Goal: Task Accomplishment & Management: Complete application form

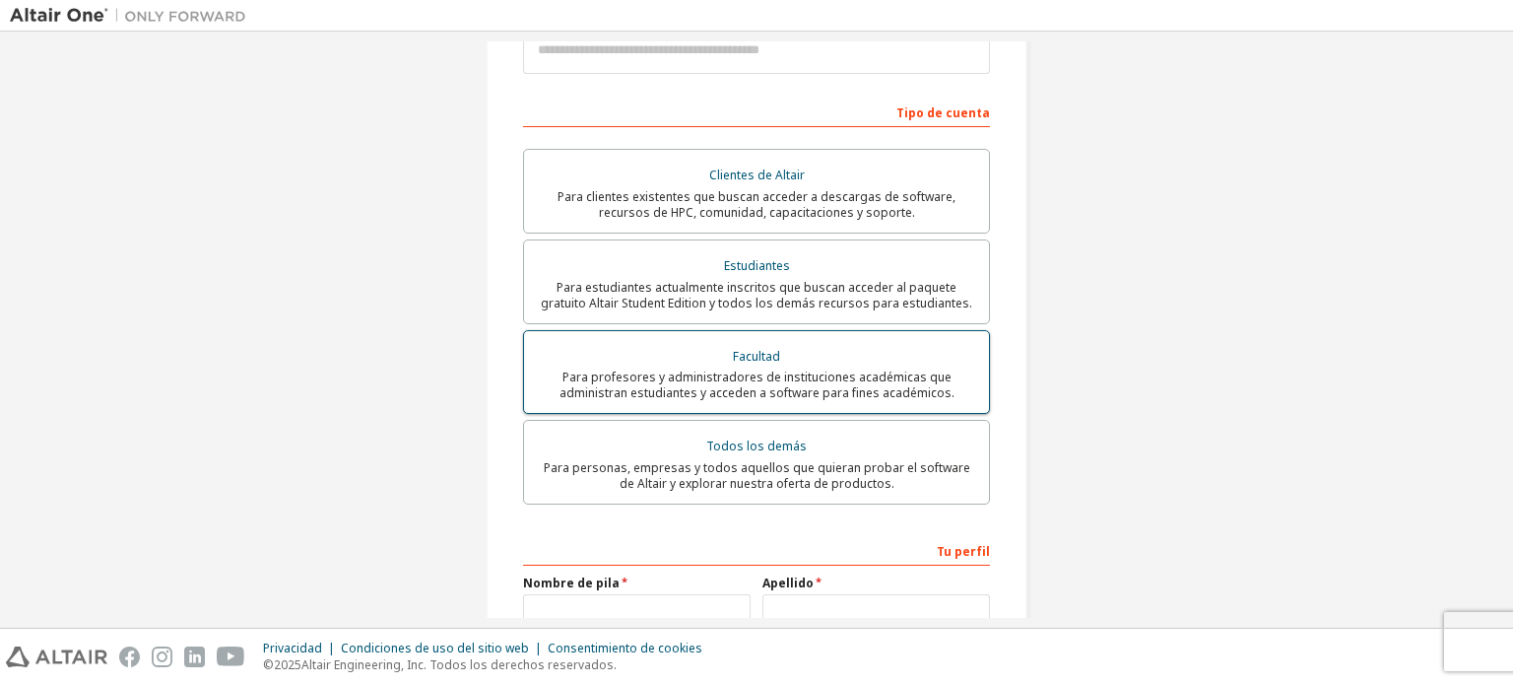
scroll to position [490, 0]
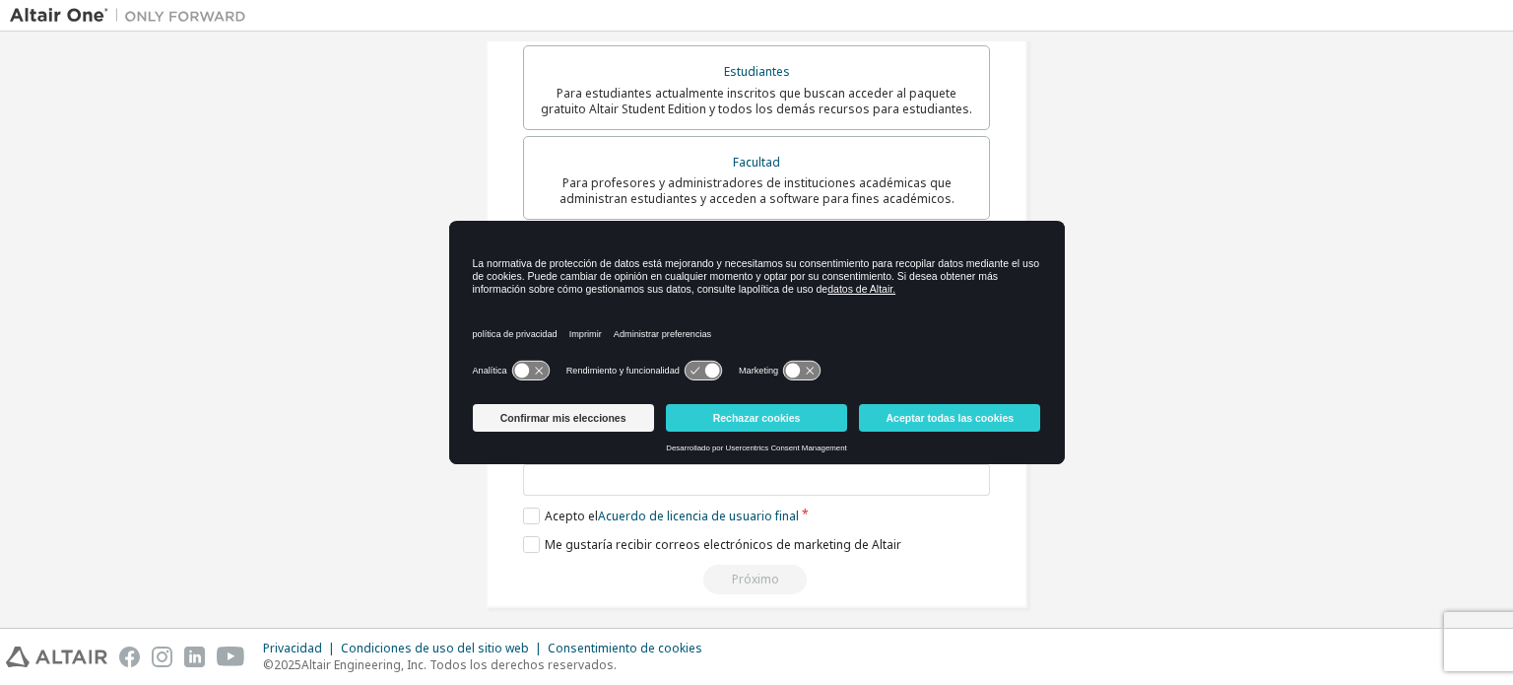
click at [1213, 407] on div "Crear una cuenta de Altair One Para pruebas gratuitas, licencias, descargas, ap…" at bounding box center [757, 92] width 1494 height 1080
click at [781, 425] on button "Rechazar cookies" at bounding box center [756, 418] width 181 height 28
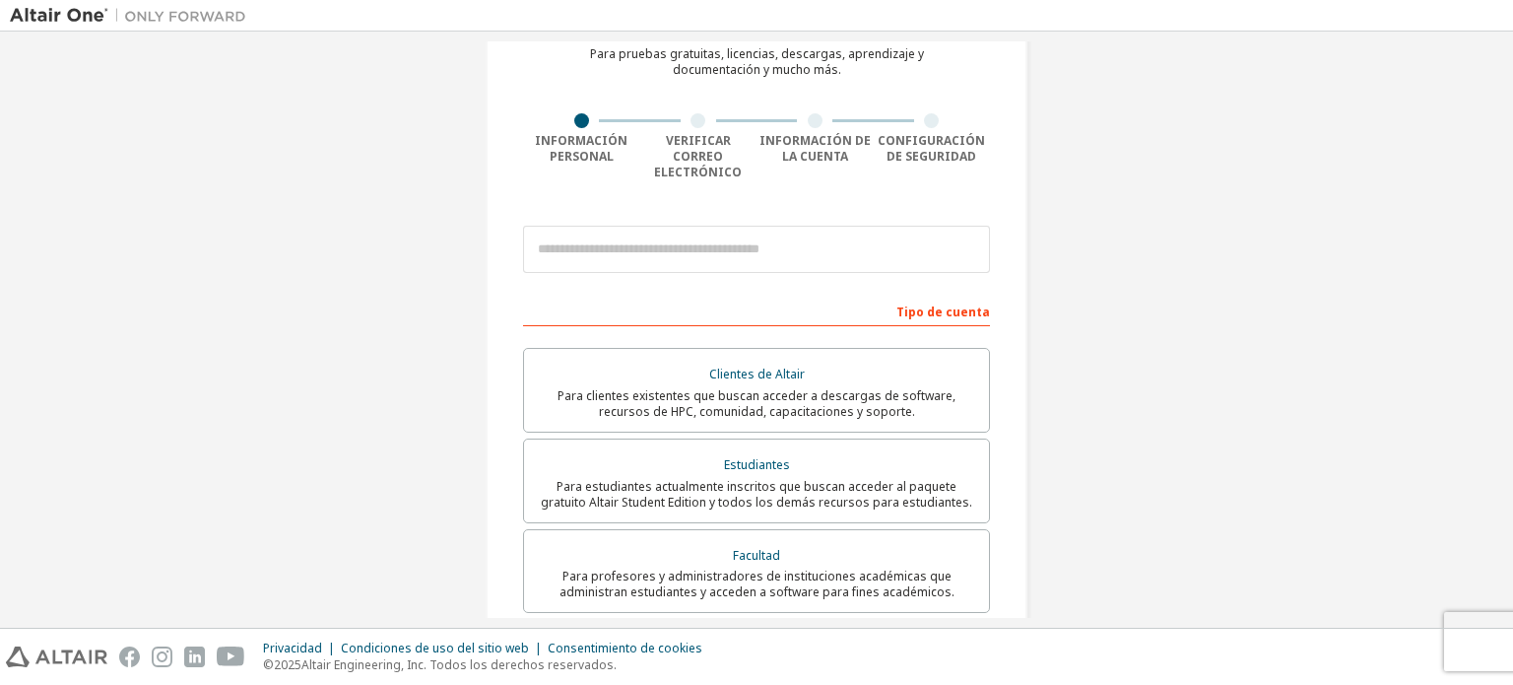
scroll to position [0, 0]
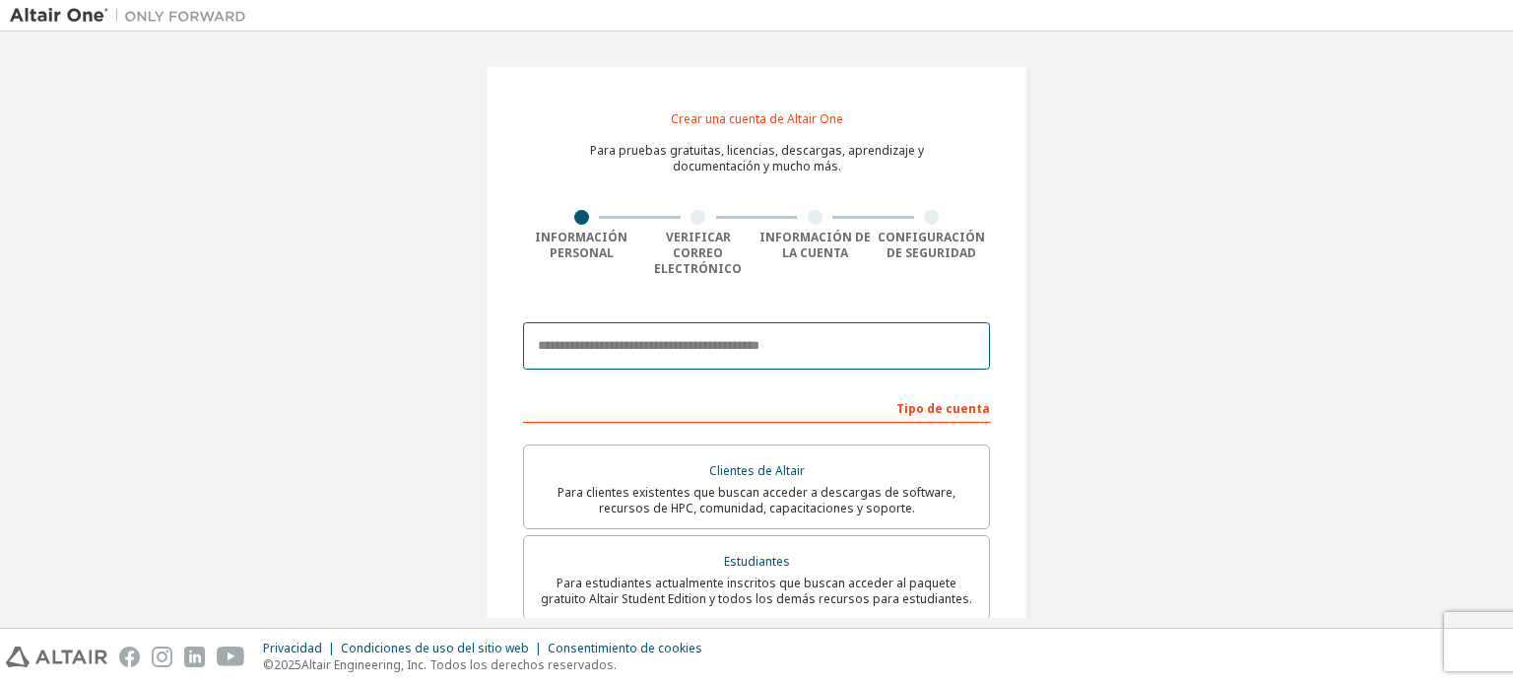
click at [794, 340] on input "email" at bounding box center [756, 345] width 467 height 47
click at [939, 322] on input "email" at bounding box center [756, 345] width 467 height 47
click at [1134, 264] on div "Crear una cuenta de Altair One Para pruebas gratuitas, licencias, descargas, ap…" at bounding box center [757, 581] width 1494 height 1080
click at [659, 322] on input "email" at bounding box center [756, 345] width 467 height 47
click at [694, 322] on input "email" at bounding box center [756, 345] width 467 height 47
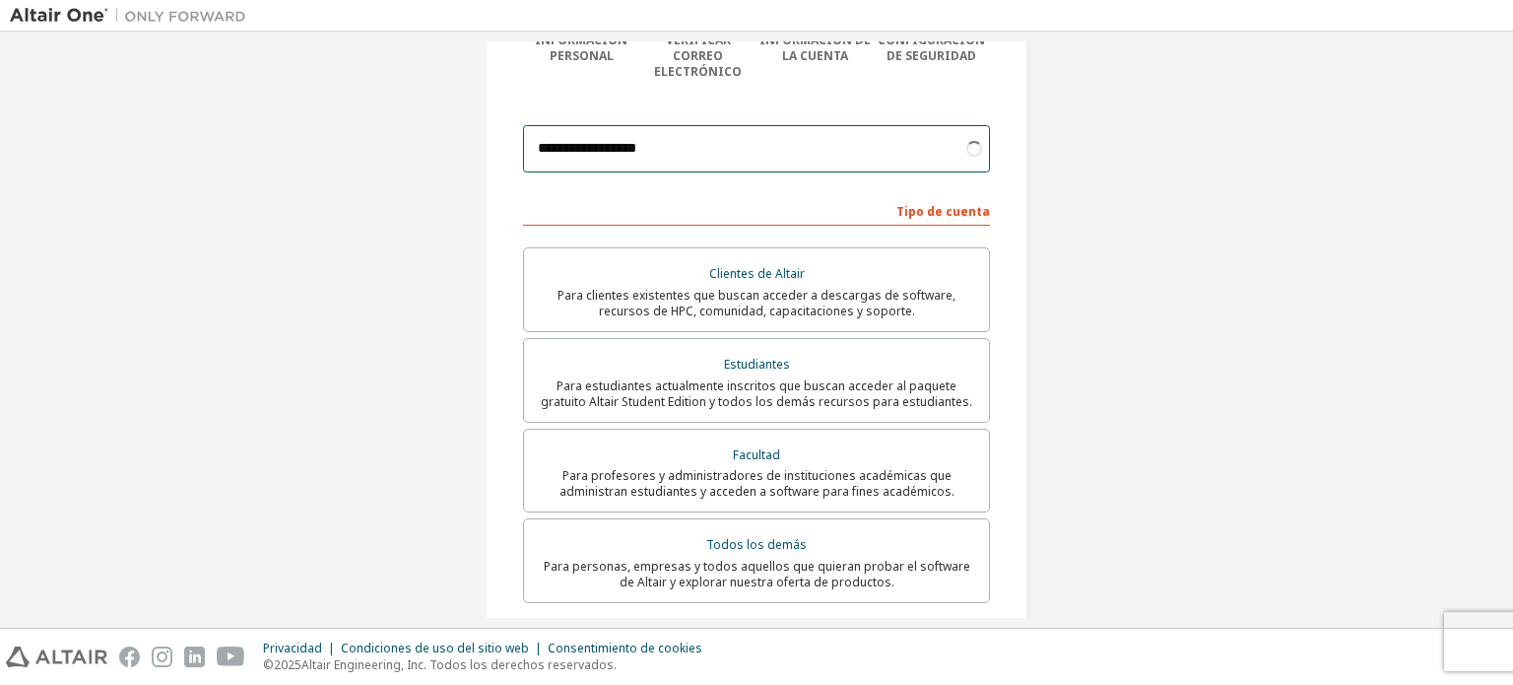
scroll to position [296, 0]
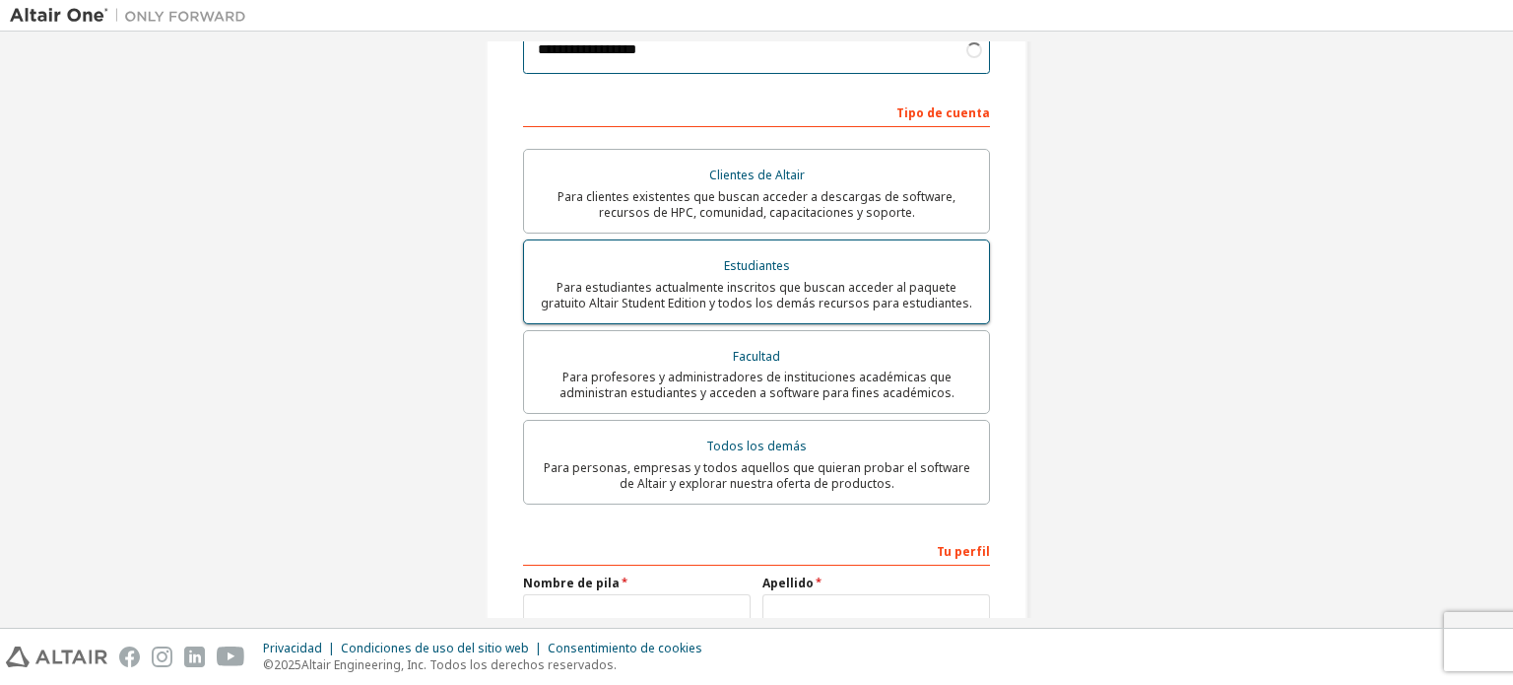
type input "**********"
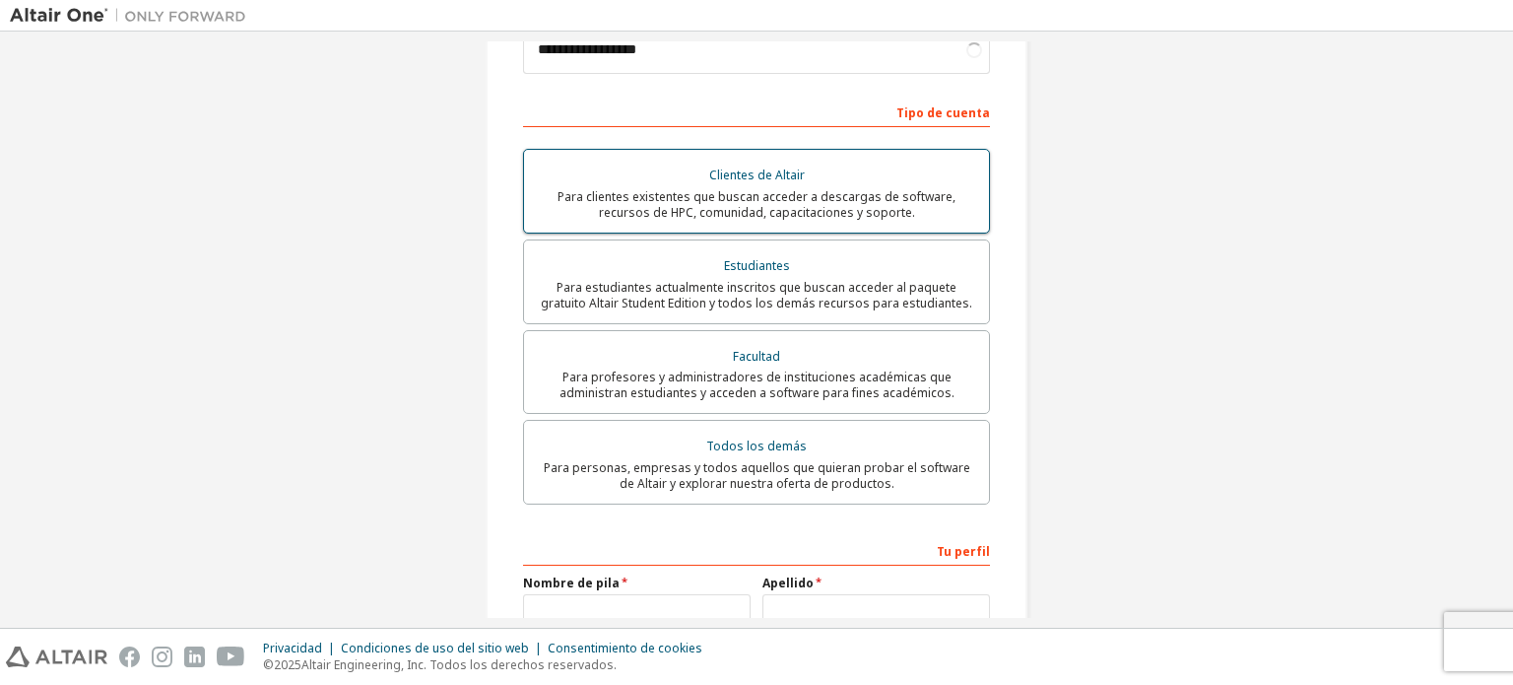
click at [783, 257] on div "Estudiantes" at bounding box center [756, 266] width 441 height 28
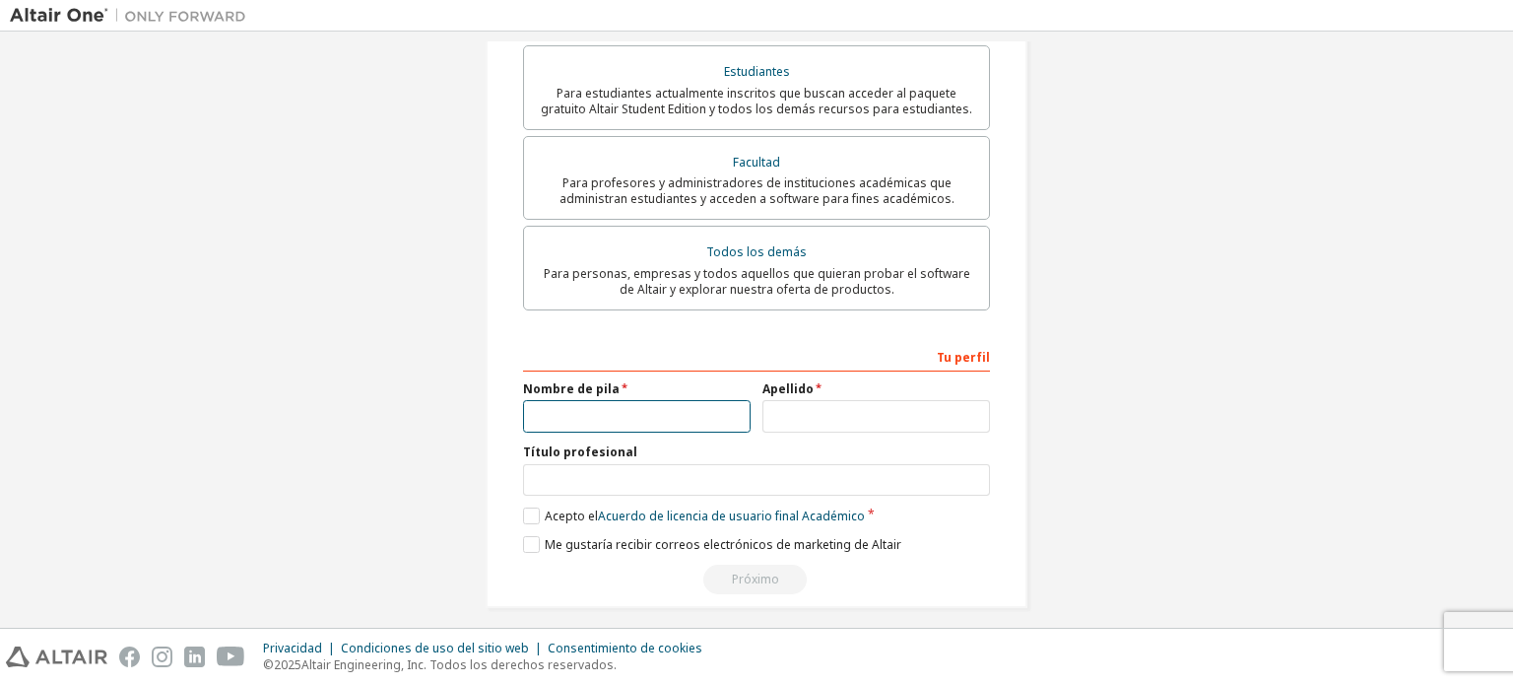
click at [708, 400] on input "text" at bounding box center [637, 416] width 228 height 33
type input "*"
type input "*****"
type input "********"
click at [624, 475] on input "text" at bounding box center [756, 480] width 467 height 33
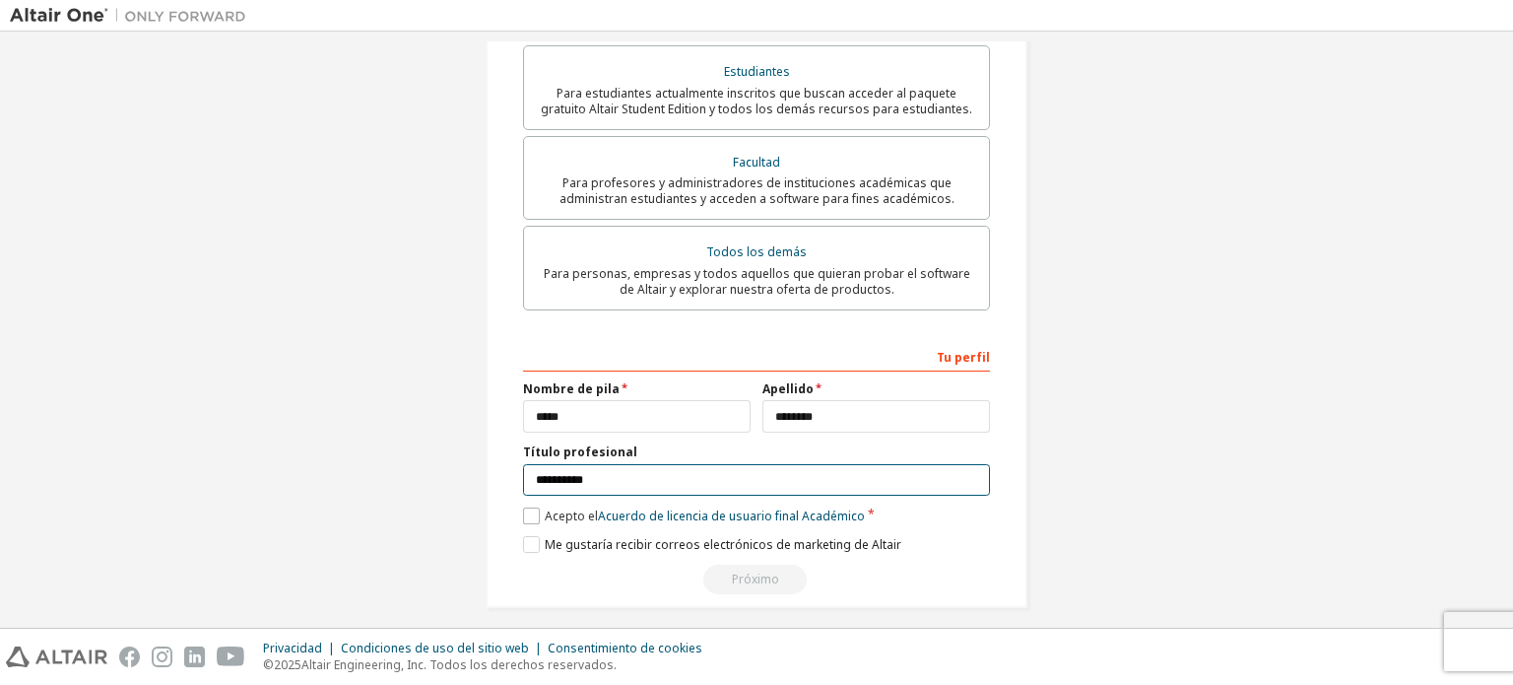
type input "**********"
click at [578, 507] on font "Acepto el" at bounding box center [571, 515] width 53 height 17
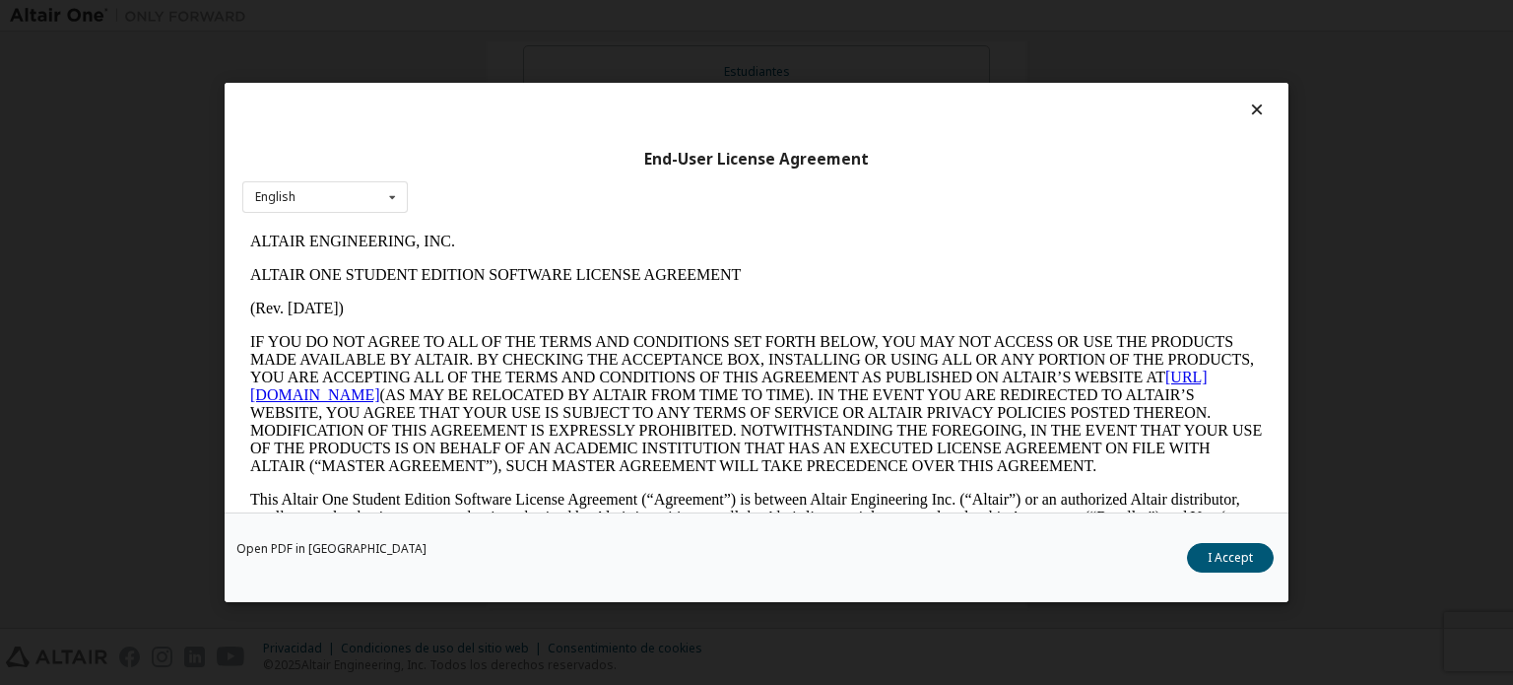
scroll to position [0, 0]
click at [1249, 545] on button "Acepto" at bounding box center [1233, 558] width 82 height 30
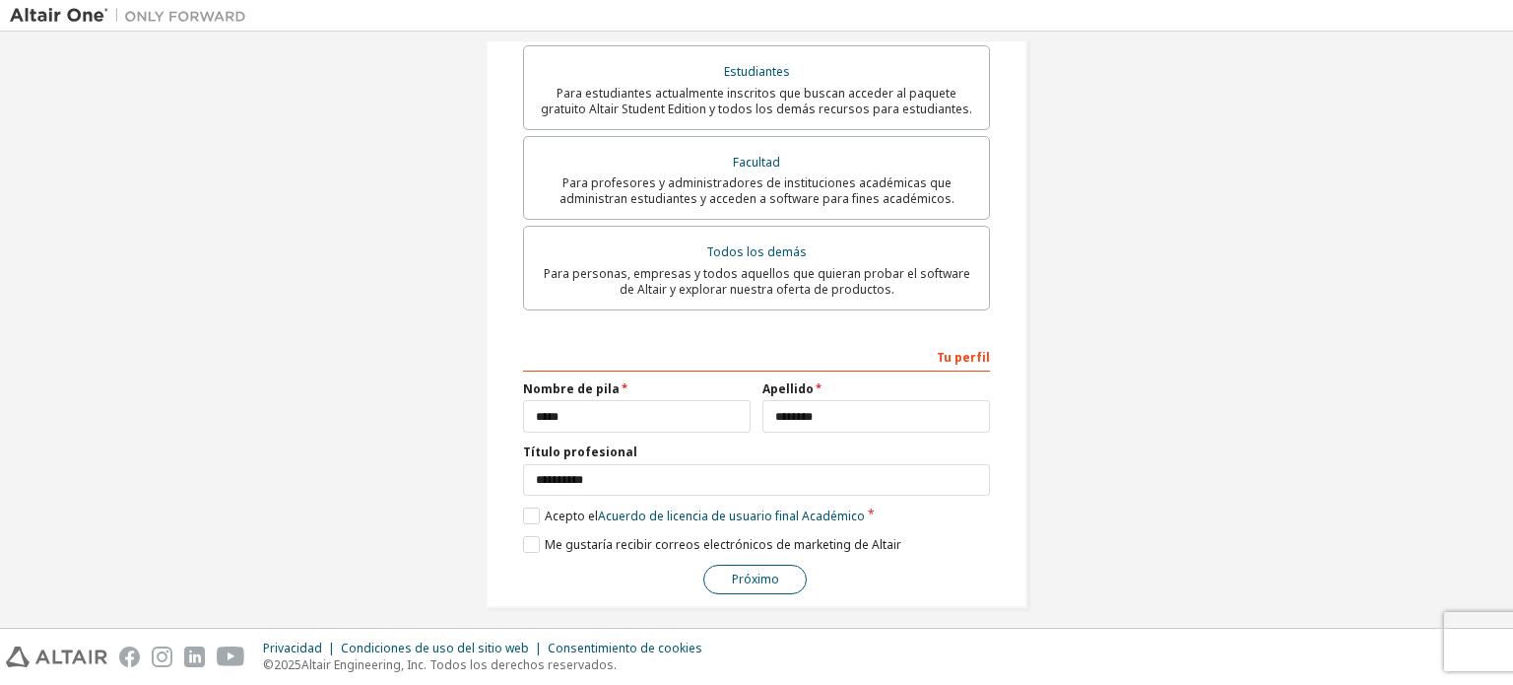
click at [788, 565] on button "Próximo" at bounding box center [754, 580] width 103 height 30
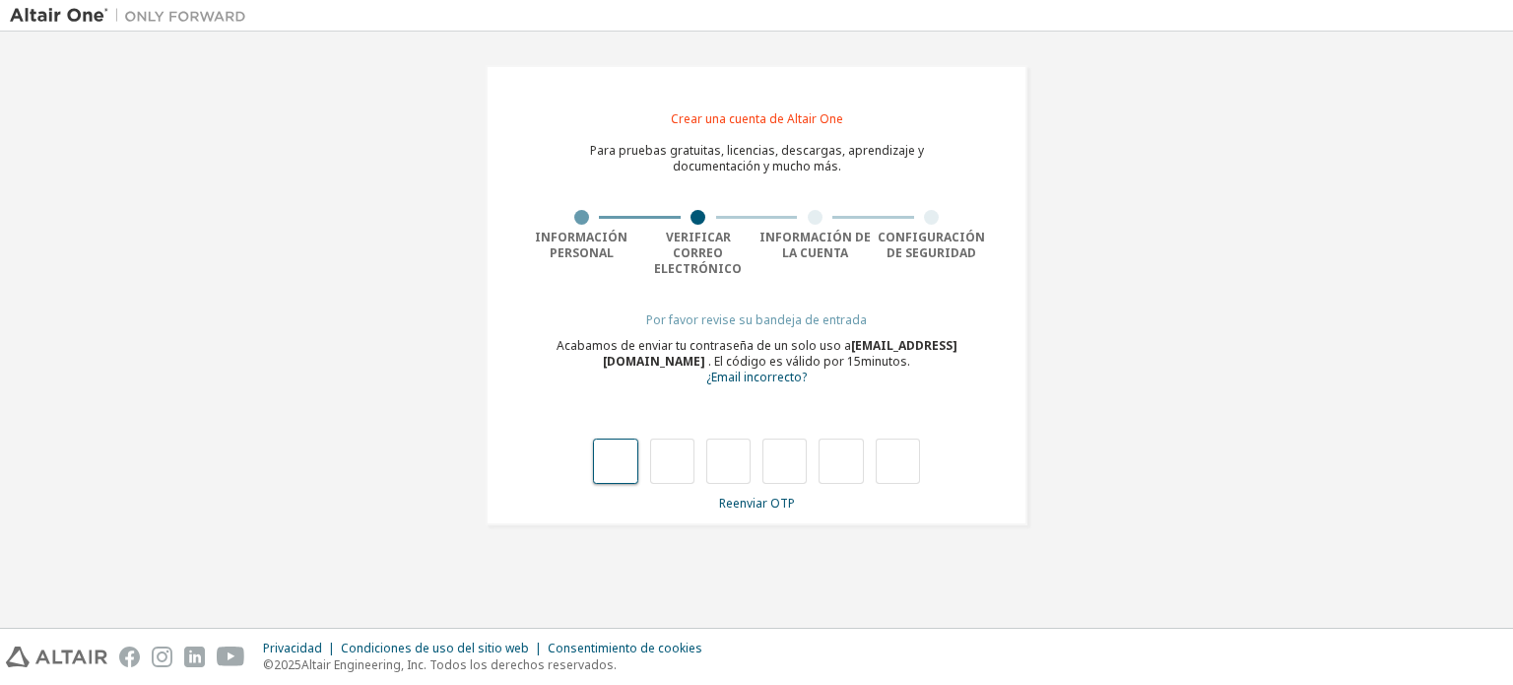
drag, startPoint x: 629, startPoint y: 425, endPoint x: 611, endPoint y: 443, distance: 25.8
click at [611, 443] on input "text" at bounding box center [615, 460] width 44 height 45
type input "*"
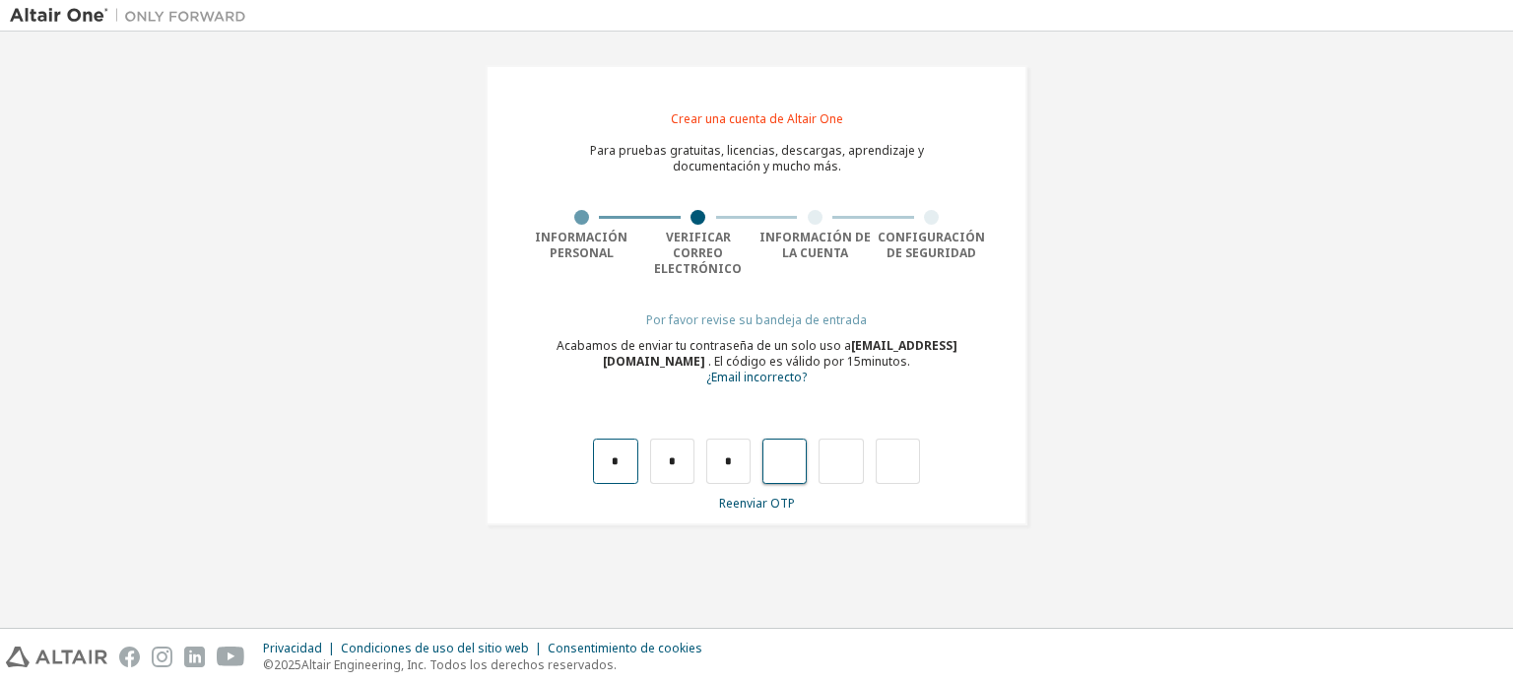
type input "*"
